Goal: Task Accomplishment & Management: Manage account settings

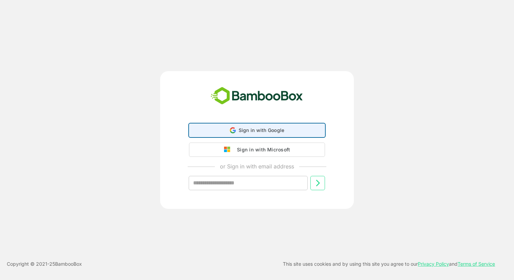
click at [240, 134] on div "Sign in with Google Sign in with Google. Opens in new tab" at bounding box center [257, 130] width 127 height 13
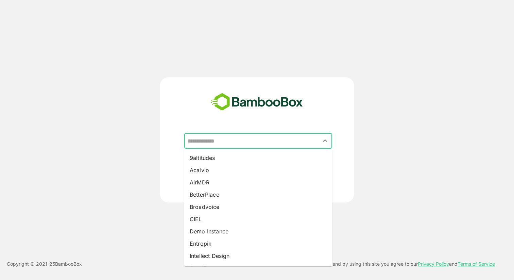
click at [251, 139] on input "text" at bounding box center [258, 140] width 145 height 13
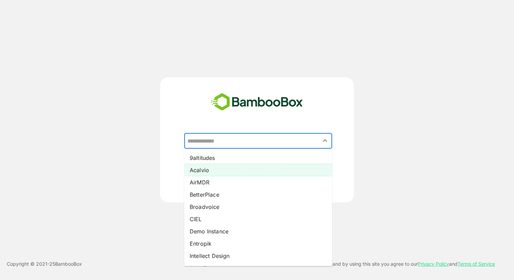
click at [226, 170] on li "Acalvio" at bounding box center [258, 170] width 148 height 12
type input "*******"
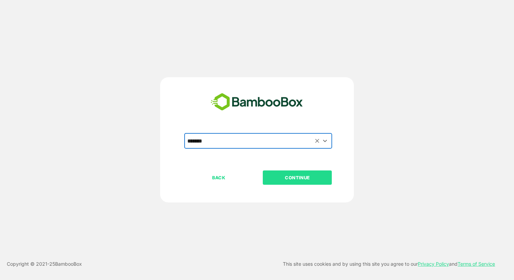
click at [298, 175] on p "CONTINUE" at bounding box center [298, 177] width 68 height 7
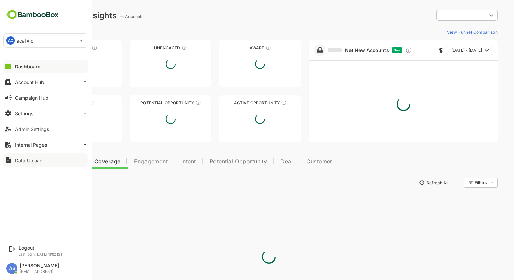
type input "**********"
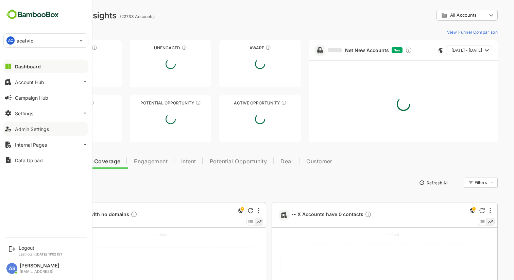
click at [27, 131] on div "Admin Settings" at bounding box center [32, 129] width 34 height 6
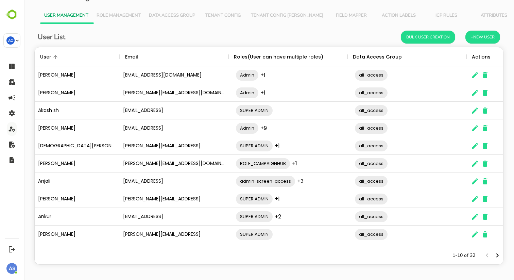
scroll to position [12, 0]
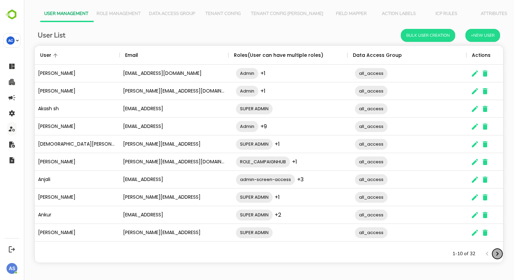
click at [496, 254] on icon "Next page" at bounding box center [498, 254] width 8 height 8
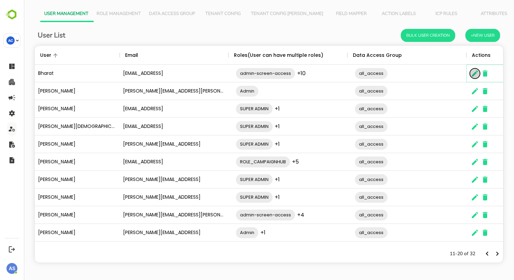
click at [477, 73] on icon "The User Data" at bounding box center [475, 73] width 8 height 8
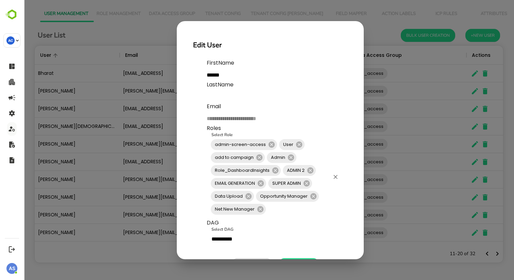
click at [283, 214] on input "Select Role" at bounding box center [298, 209] width 63 height 13
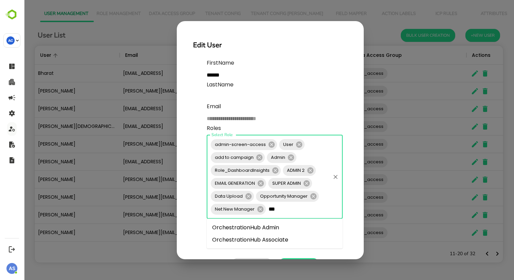
type input "****"
click at [276, 228] on li "OrchestrationHub Admin" at bounding box center [275, 227] width 136 height 12
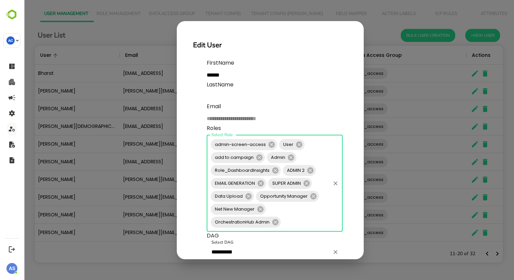
scroll to position [36, 0]
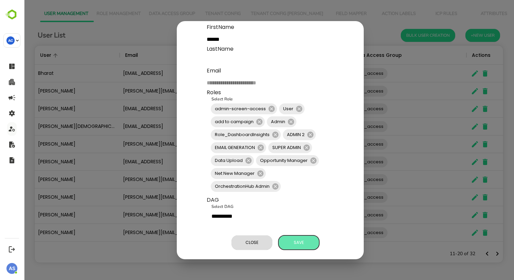
click at [299, 242] on span "Save" at bounding box center [299, 242] width 34 height 9
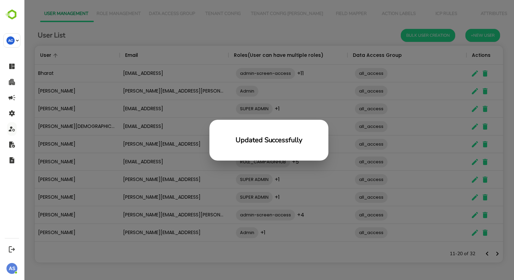
click at [196, 250] on div "Updated Successfully" at bounding box center [269, 140] width 490 height 280
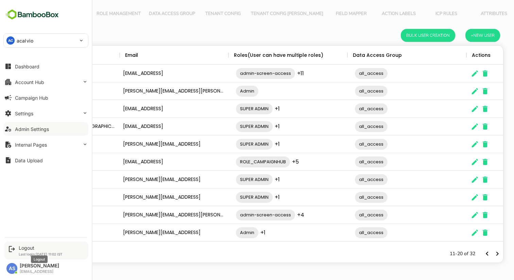
click at [29, 249] on div "Logout" at bounding box center [41, 248] width 44 height 6
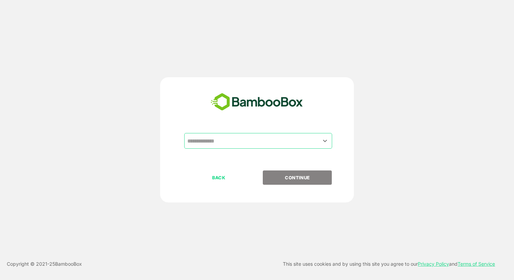
click at [230, 140] on input "text" at bounding box center [258, 140] width 145 height 13
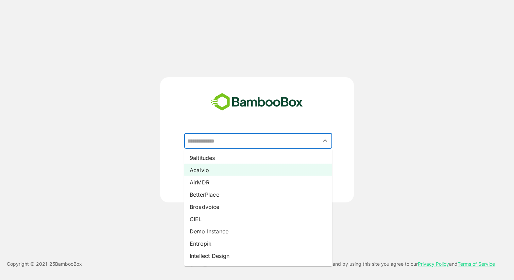
click at [222, 169] on li "Acalvio" at bounding box center [258, 170] width 148 height 12
type input "*******"
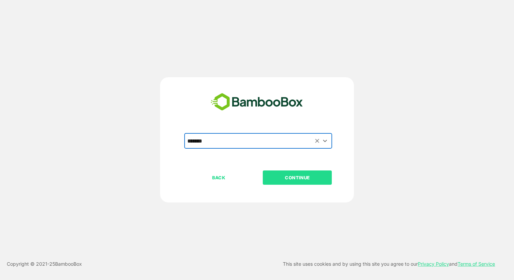
click at [288, 177] on p "CONTINUE" at bounding box center [298, 177] width 68 height 7
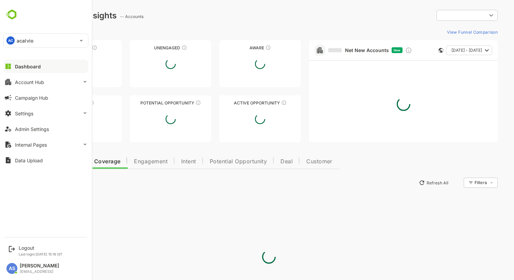
type input "**********"
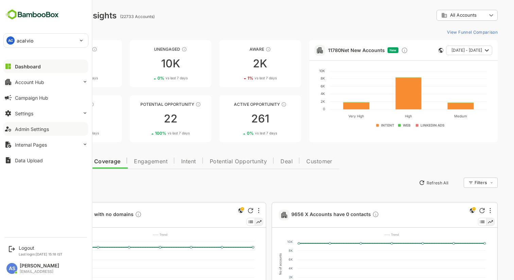
click at [37, 130] on div "Admin Settings" at bounding box center [32, 129] width 34 height 6
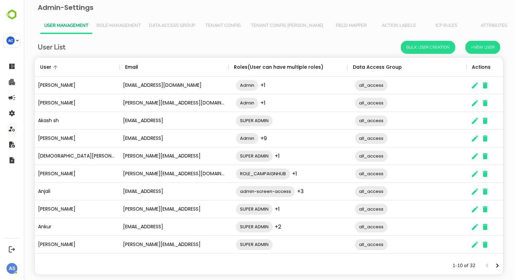
scroll to position [12, 0]
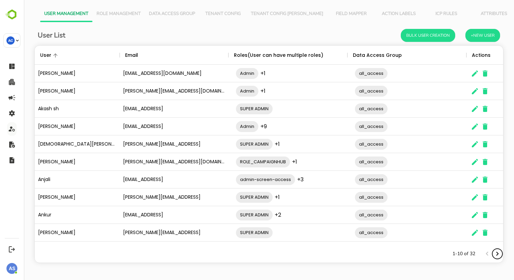
click at [497, 256] on icon "Next page" at bounding box center [498, 254] width 8 height 8
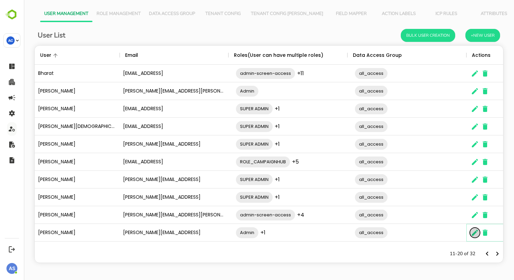
click at [473, 234] on icon "The User Data" at bounding box center [475, 233] width 6 height 6
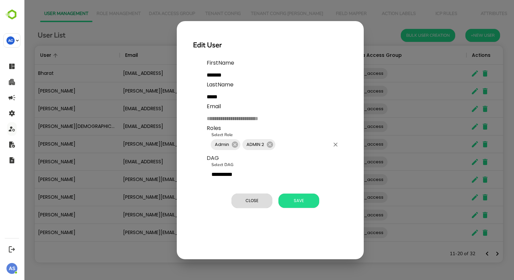
click at [306, 146] on input "Select Role" at bounding box center [303, 144] width 53 height 13
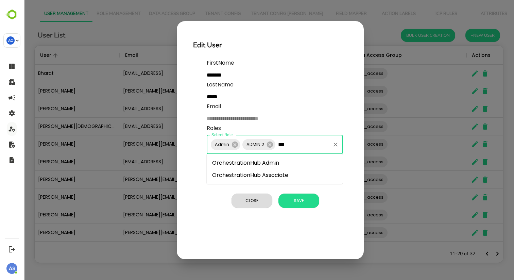
type input "****"
click at [291, 163] on li "OrchestrationHub Admin" at bounding box center [275, 163] width 136 height 12
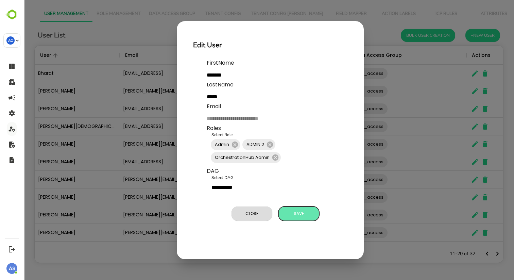
click at [293, 215] on span "Save" at bounding box center [299, 213] width 34 height 9
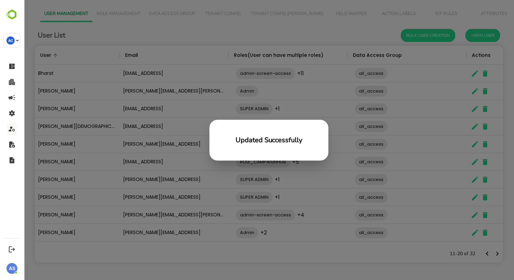
click at [203, 252] on div "Updated Successfully" at bounding box center [269, 140] width 490 height 280
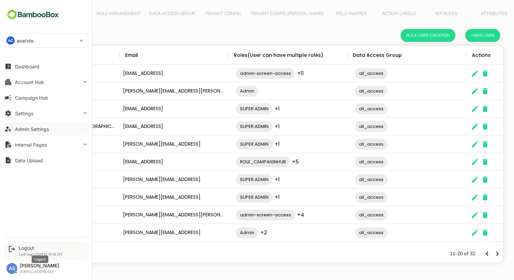
click at [21, 248] on div "Logout" at bounding box center [41, 248] width 44 height 6
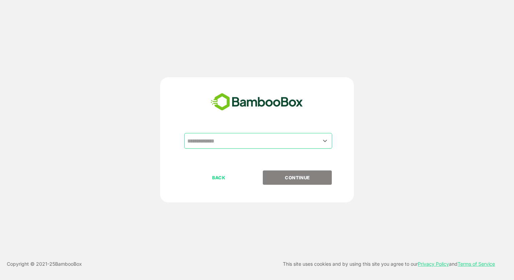
click at [222, 141] on input "text" at bounding box center [258, 140] width 145 height 13
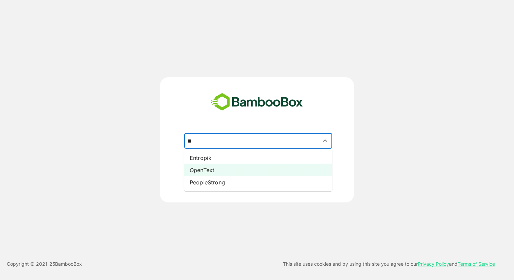
click at [214, 171] on li "OpenText" at bounding box center [258, 170] width 148 height 12
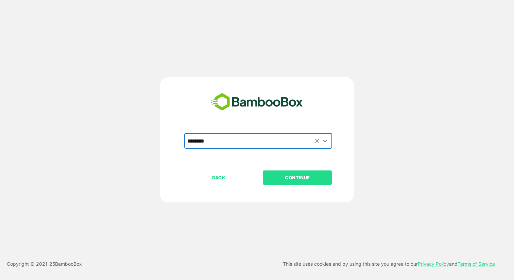
type input "********"
click at [284, 173] on button "CONTINUE" at bounding box center [297, 177] width 69 height 14
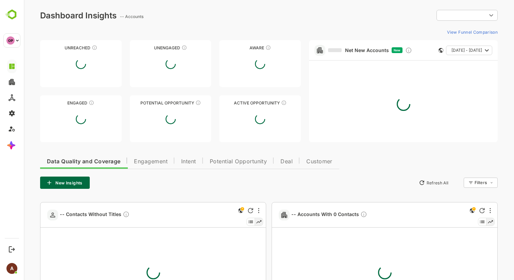
type input "**********"
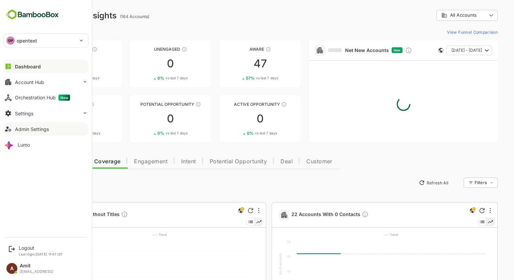
click at [23, 130] on div "Admin Settings" at bounding box center [32, 129] width 34 height 6
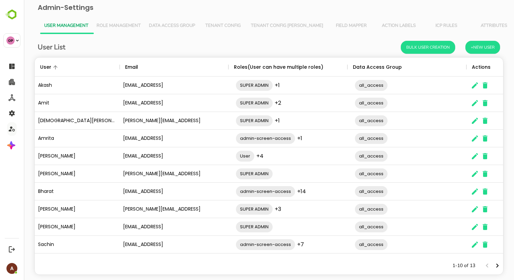
scroll to position [12, 0]
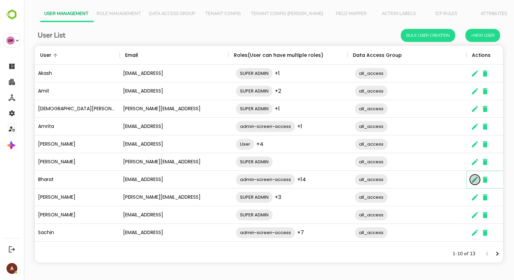
click at [476, 177] on icon "The User Data" at bounding box center [475, 180] width 8 height 8
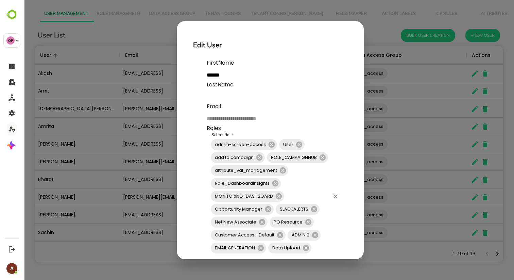
scroll to position [14, 0]
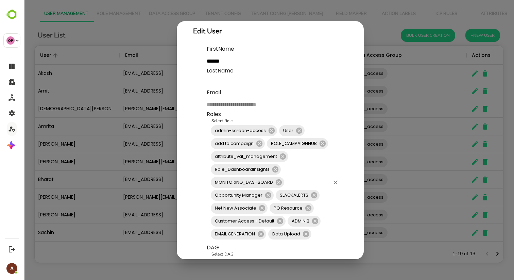
click at [310, 172] on div "admin-screen-access User add to campaign ROLE_CAMPAIGNHUB attribute_val_managem…" at bounding box center [275, 182] width 136 height 122
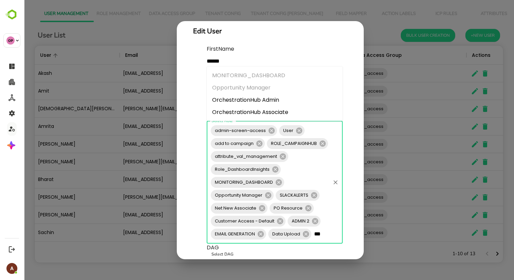
type input "****"
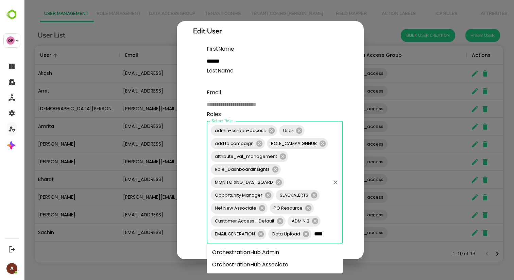
click at [261, 251] on li "OrchestrationHub Admin" at bounding box center [275, 252] width 136 height 12
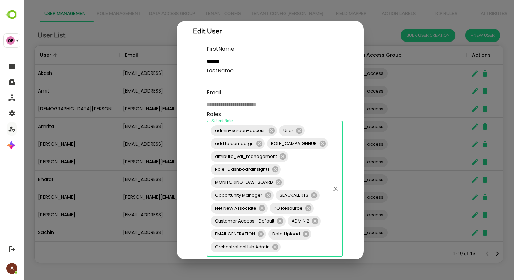
scroll to position [74, 0]
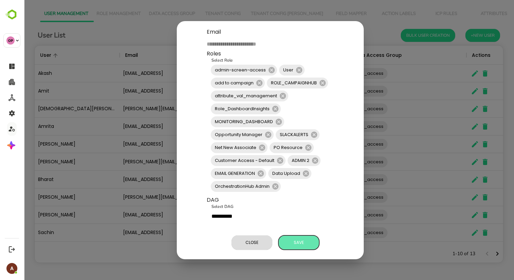
click at [304, 241] on span "Save" at bounding box center [299, 242] width 34 height 9
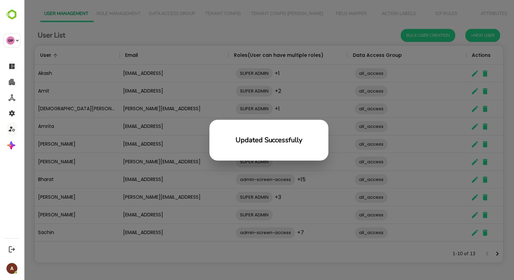
click at [502, 252] on div "Updated Successfully" at bounding box center [269, 140] width 490 height 280
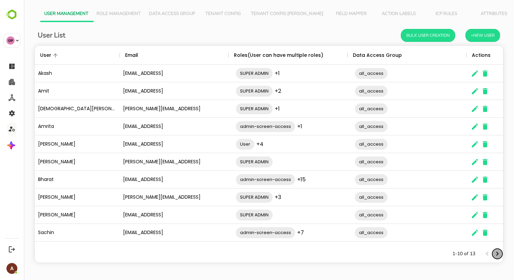
click at [497, 253] on icon "Next page" at bounding box center [498, 254] width 8 height 8
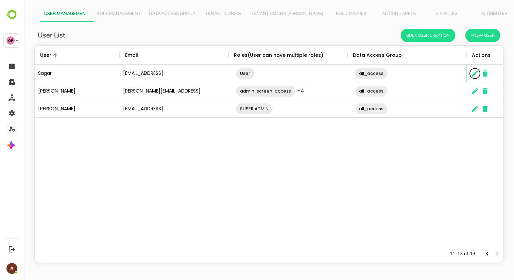
click at [476, 71] on icon "The User Data" at bounding box center [475, 73] width 8 height 8
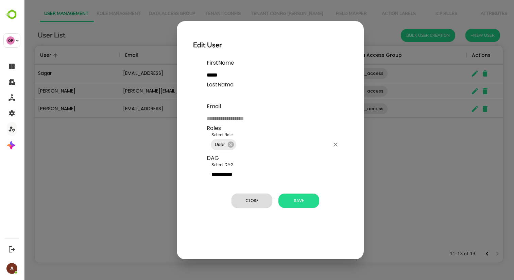
click at [274, 145] on input "Select Role" at bounding box center [283, 144] width 92 height 13
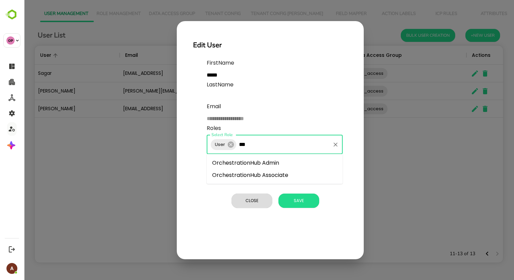
type input "****"
click at [270, 164] on li "OrchestrationHub Admin" at bounding box center [275, 163] width 136 height 12
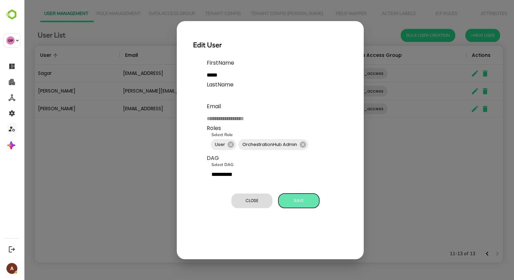
click at [292, 201] on span "Save" at bounding box center [299, 200] width 34 height 9
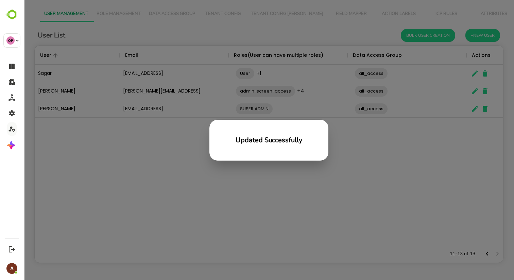
click at [261, 212] on div "Updated Successfully" at bounding box center [269, 140] width 490 height 280
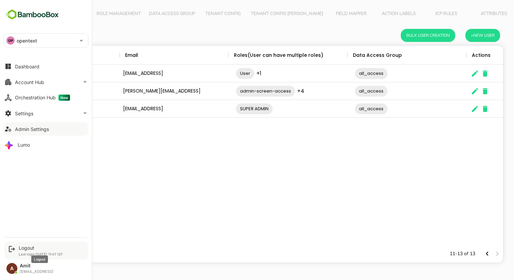
click at [24, 248] on div "Logout" at bounding box center [41, 248] width 44 height 6
